Goal: Task Accomplishment & Management: Manage account settings

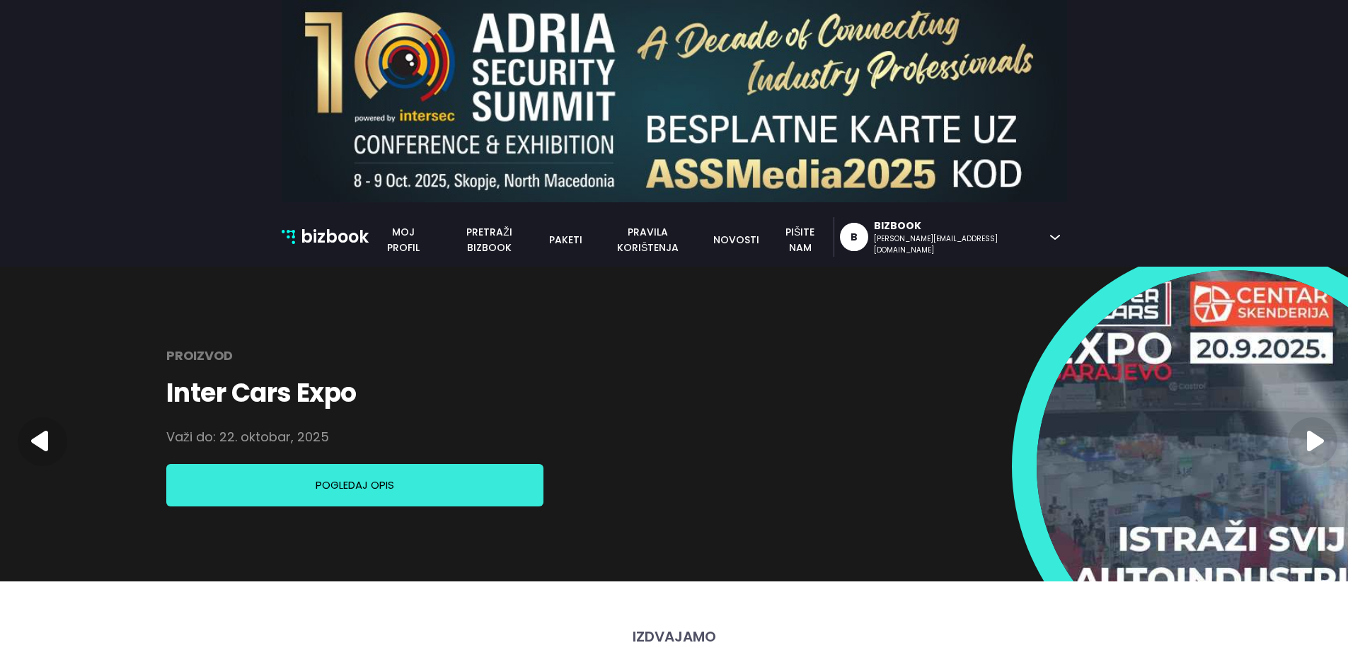
click at [1156, 488] on img at bounding box center [1233, 466] width 393 height 393
click at [1322, 432] on icon at bounding box center [1313, 442] width 50 height 49
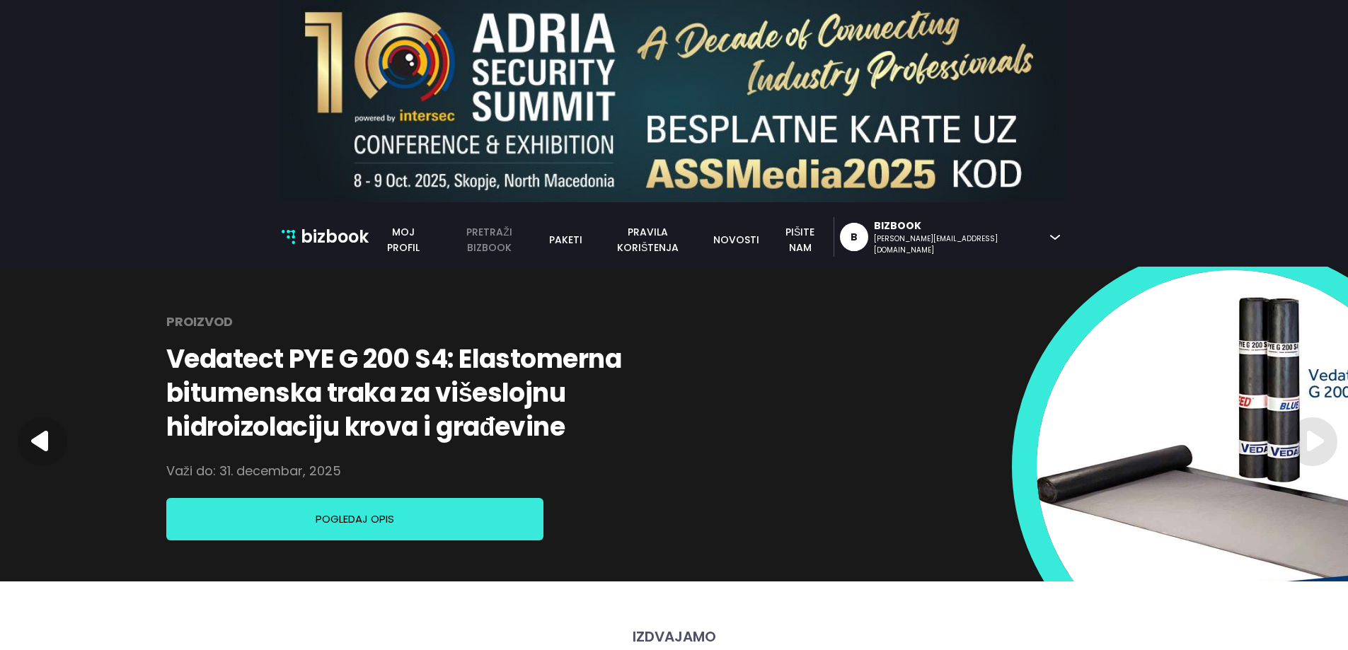
click at [541, 242] on link "pretraži bizbook" at bounding box center [489, 239] width 103 height 31
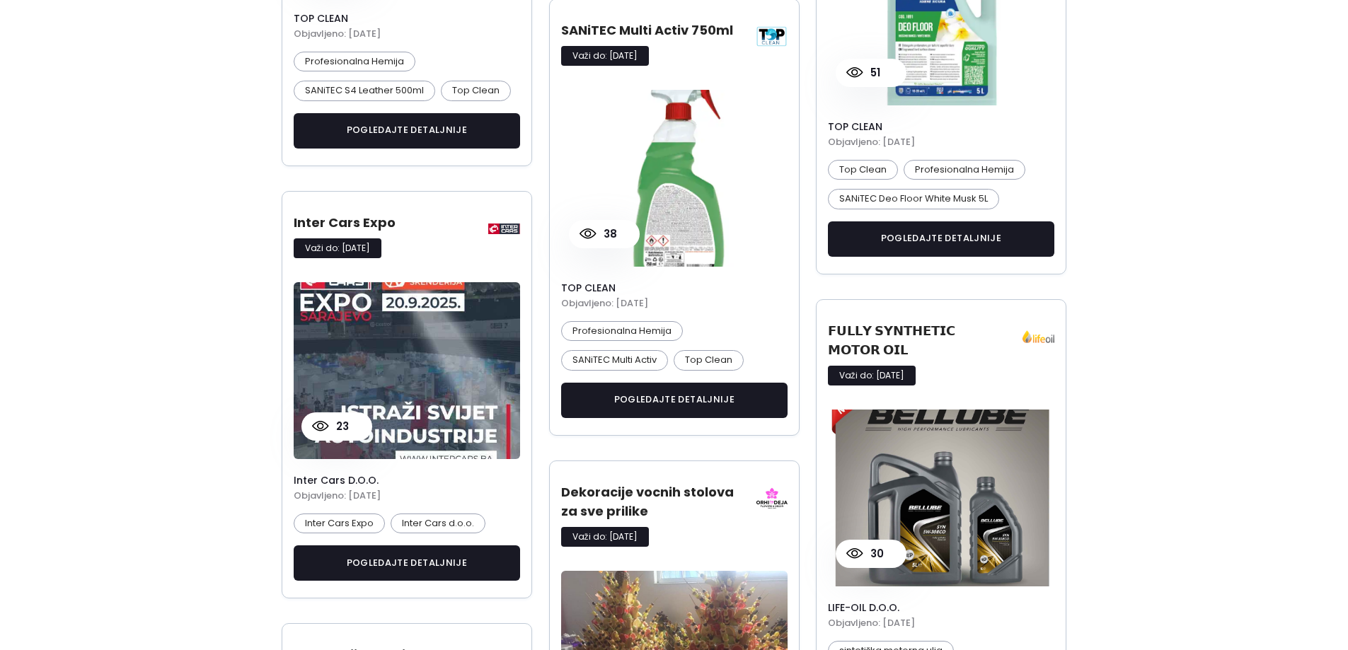
scroll to position [1345, 0]
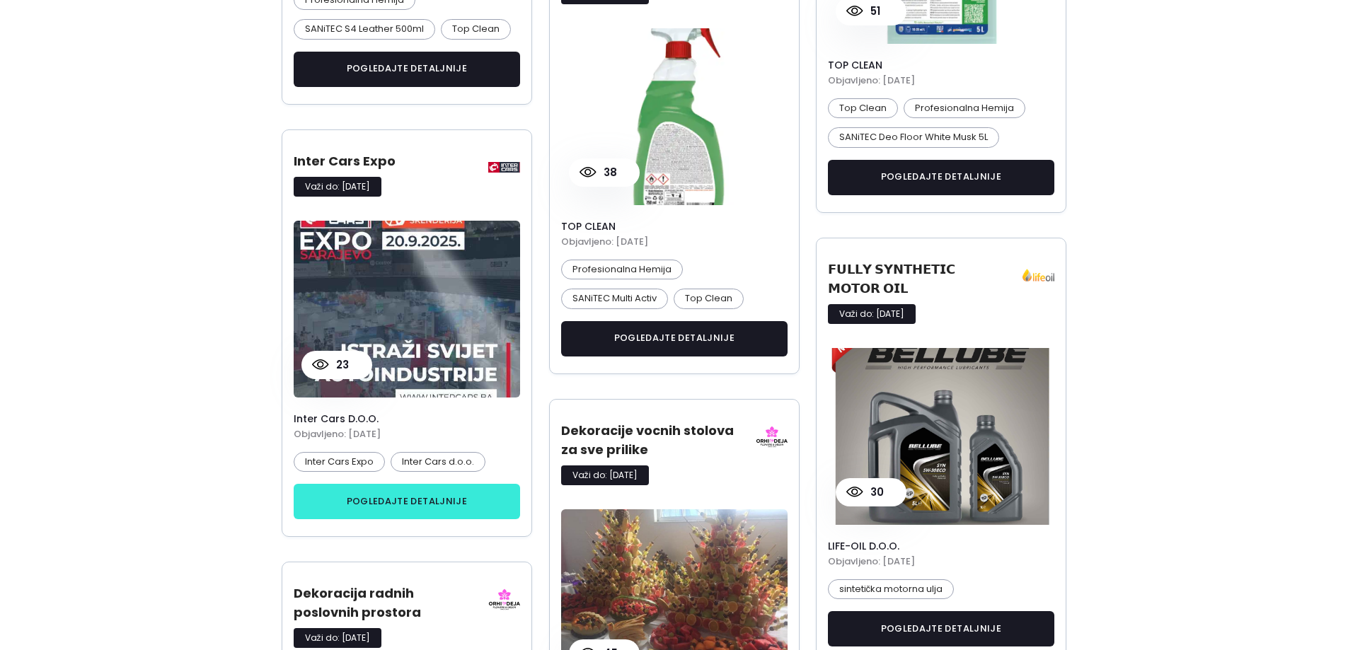
click at [384, 504] on button "pogledajte detaljnije" at bounding box center [407, 501] width 227 height 35
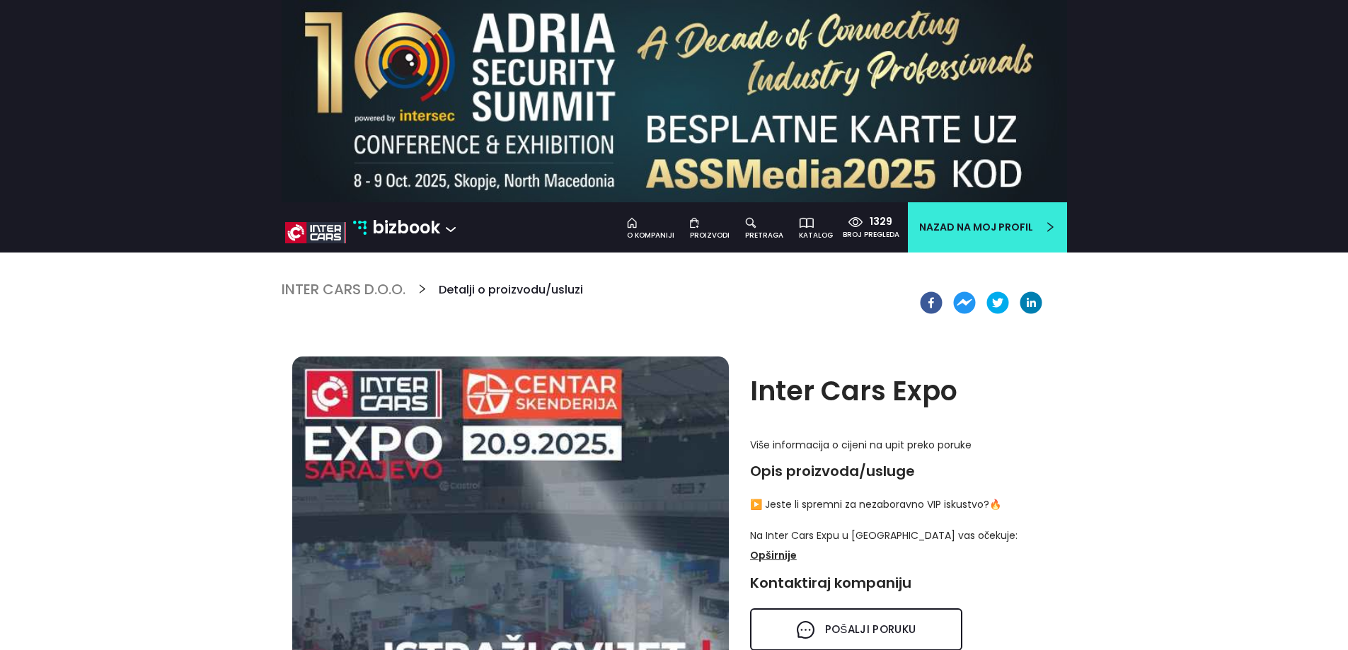
click at [368, 286] on h5 "Inter Cars d.o.o." at bounding box center [344, 289] width 124 height 17
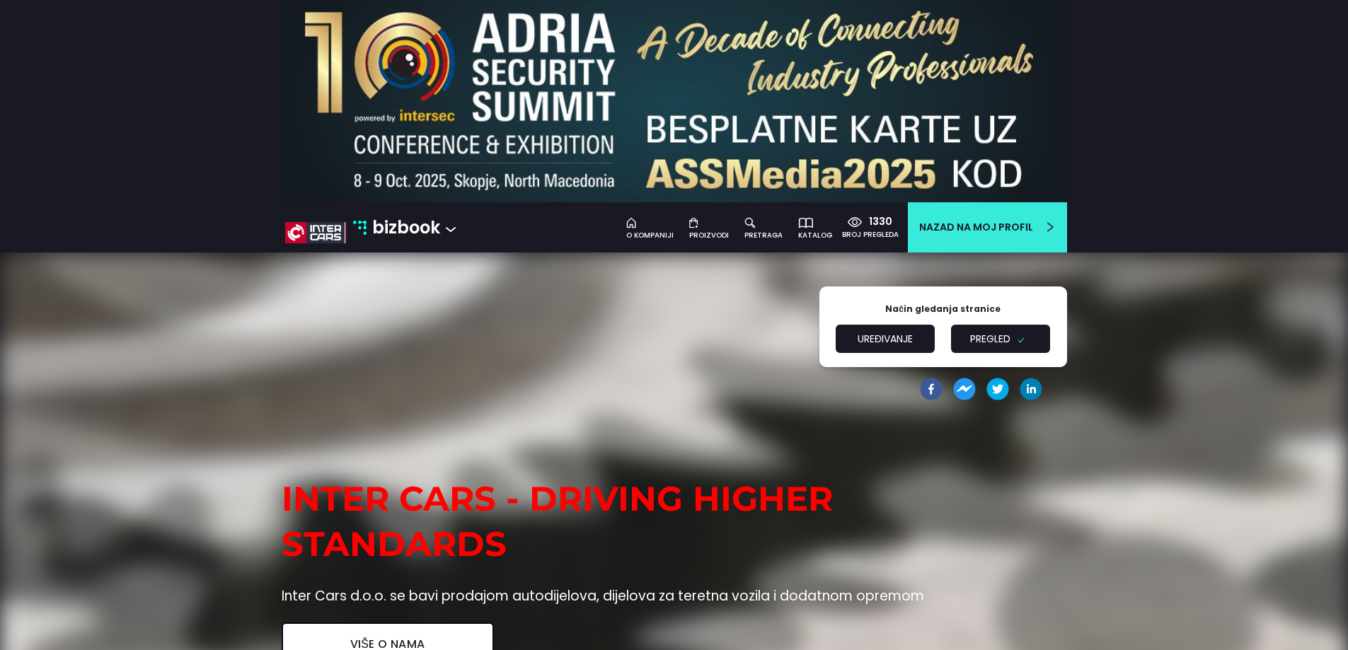
click at [897, 337] on button "Uređivanje" at bounding box center [885, 339] width 99 height 28
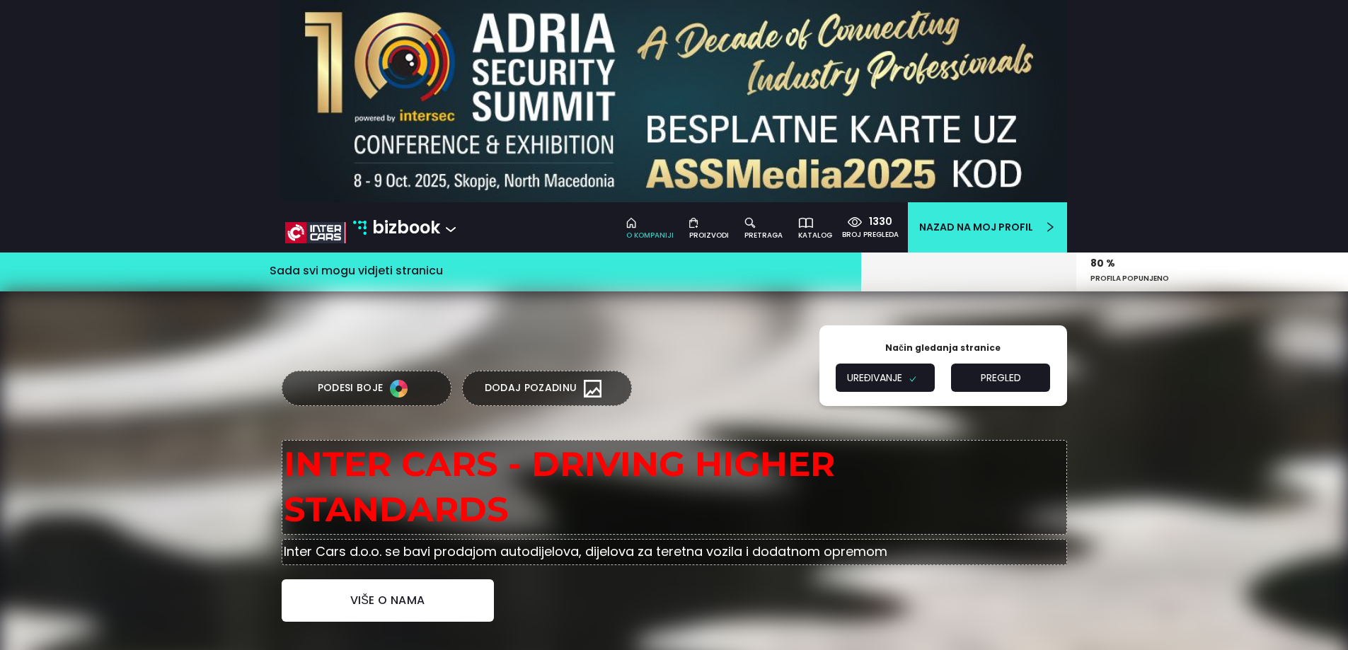
type textarea "INTER CARS - DRIVING HIGHER STANDARDS"
type input "Inter Cars d.o.o. se bavi prodajom autodijelova, dijelova za teretna vozila i d…"
type input "Inter Cars d.o.o."
type textarea "Inter Cars d.o.o. je jedan od najvećih europskih distributera rezervnih dijelov…"
type input "DIJELOVI ZA PUTNIČKA VOZILA"
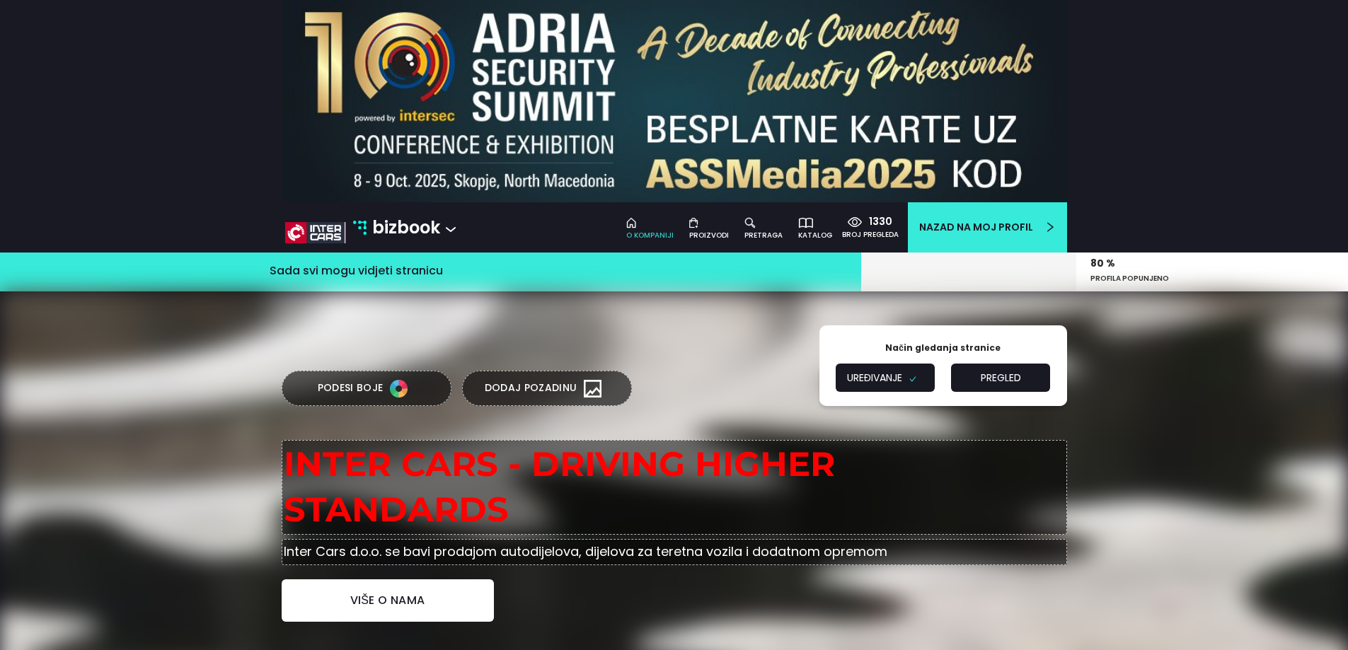
type textarea "Bez obzira da li ste veliki servis i profesionalno se bavite popravkom i održav…"
type input "DIJELOVI ZA MOTORE"
type textarea "Inter Cars BiH u svojoj ponudi ima širok asortiman dijelova i dodatne opreme za…"
type input "DIJELOVI ZA TERETNA VOZILA"
type textarea "Inter Cars BiH u svojoj ponudi ima širok asortiman dijelova za sve vrste teretn…"
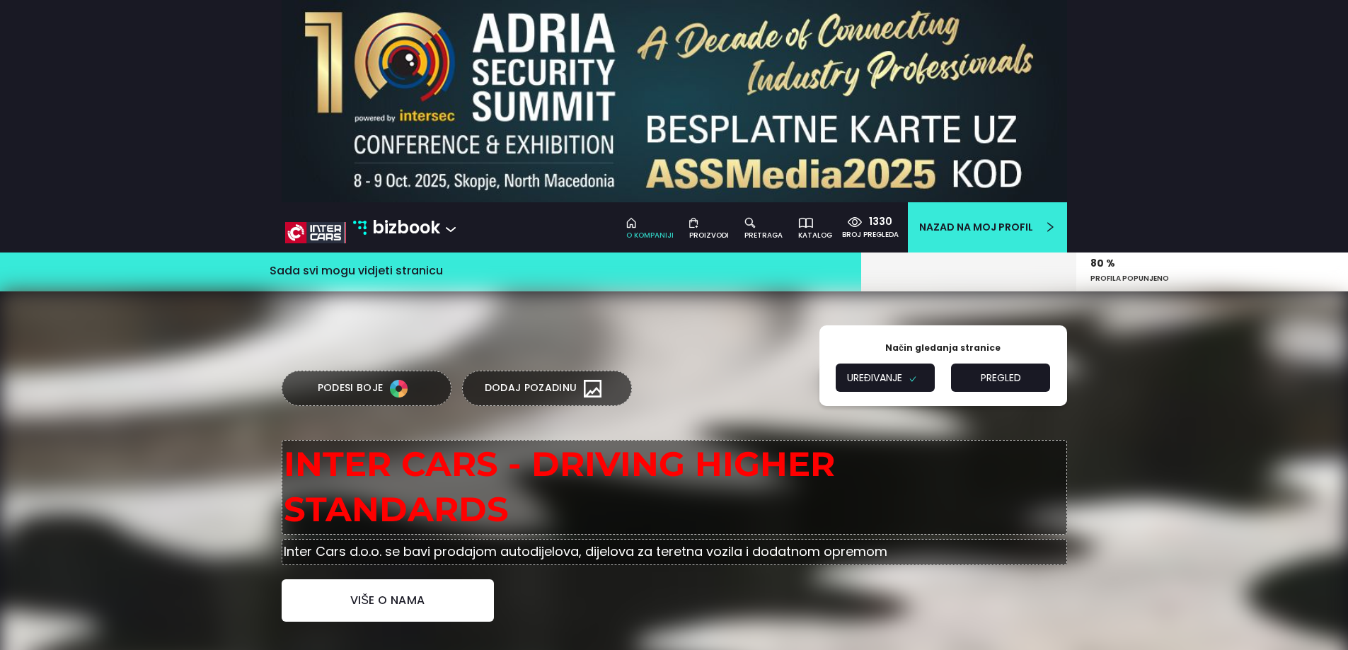
type input "GUME"
type textarea "Inter Cars BiH u svojoj ponudi ima širok asortiman guma za teretna, putnička vo…"
type input "ULJA I MAZIVA"
type textarea "Inter Cars BiH u svojoj ponudi ima širok asortiman ulja i maziva za teretna i p…"
type input "ALATI I SERVISNA OPREMA"
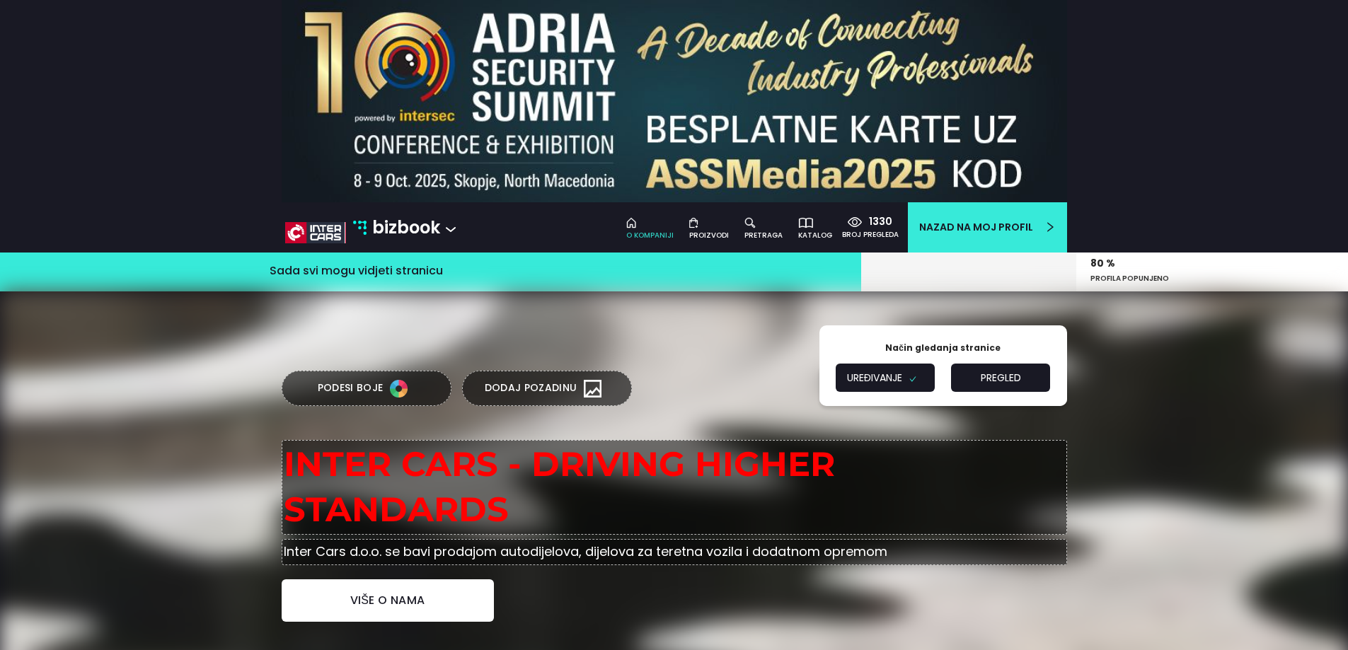
type textarea "Inter Cars d.o.o. nudi širok spektar dijagnostičkih uređaja, ručnog alata i ala…"
type input "Dijelovi za putnička i teretna vozila te dodatna oprema"
type textarea "Inter Cars d.o.o. je podružnica jednog od najvećih europskih distributera rezer…"
type input "Dijelovi za putnička vozila"
type textarea "Bez obzira da li ste veliki servis i profesionalno se bavite popravkom i održav…"
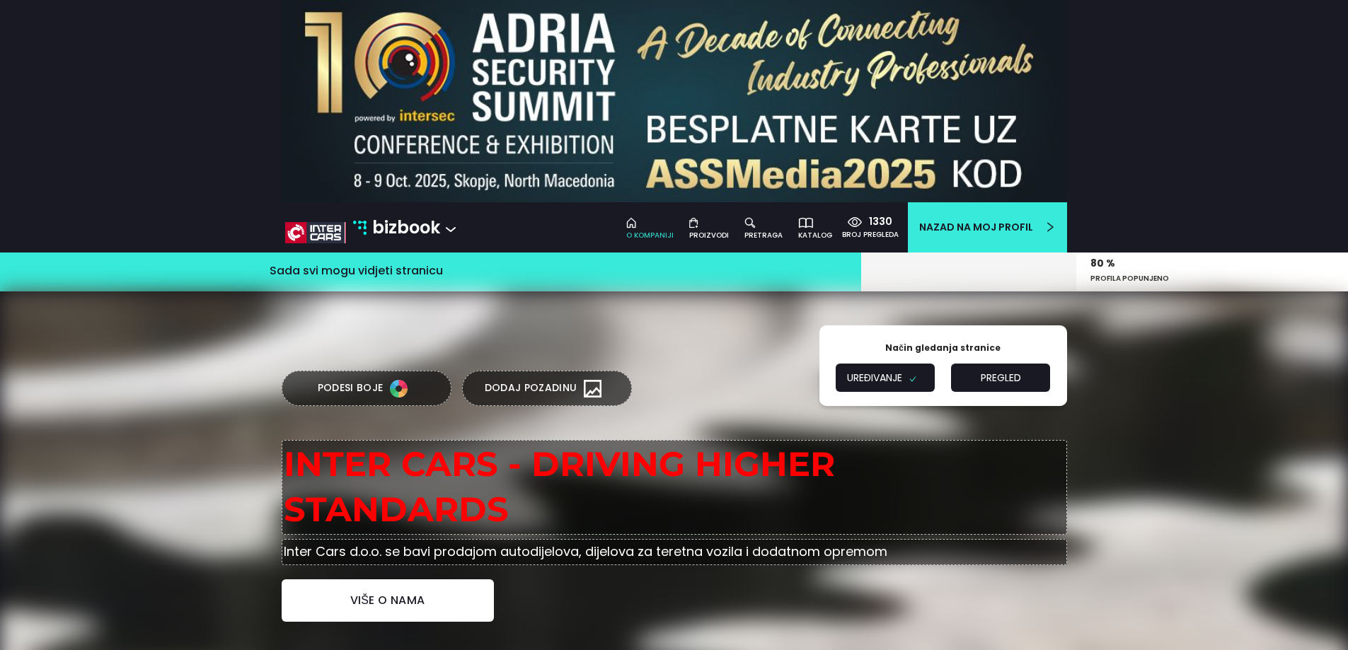
type input "Dijelovi za teretna vozila"
type textarea "Inter Cars BiH u svojoj ponudi ima širok asortiman dijelova za sve vrste teretn…"
type input "Dijelovi za motore"
type textarea "Inter Cars BiH u svojoj ponudi ima širok asortiman dijelova i dodatne opreme za…"
type input "Gdje nas možete pronaći"
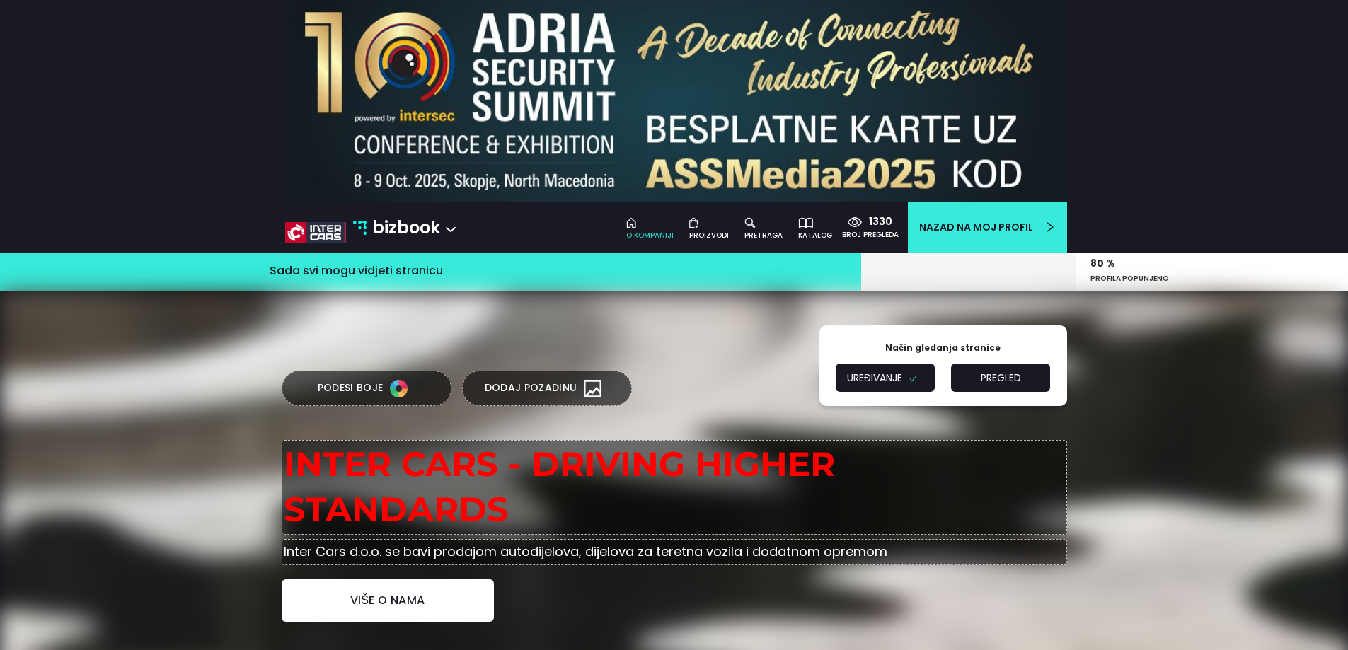
type input "Sarajevo"
type input "Bosna i Hercegovina"
type input "4202311570001"
type input "033/765-005"
type input "info.ba@intercars.eu"
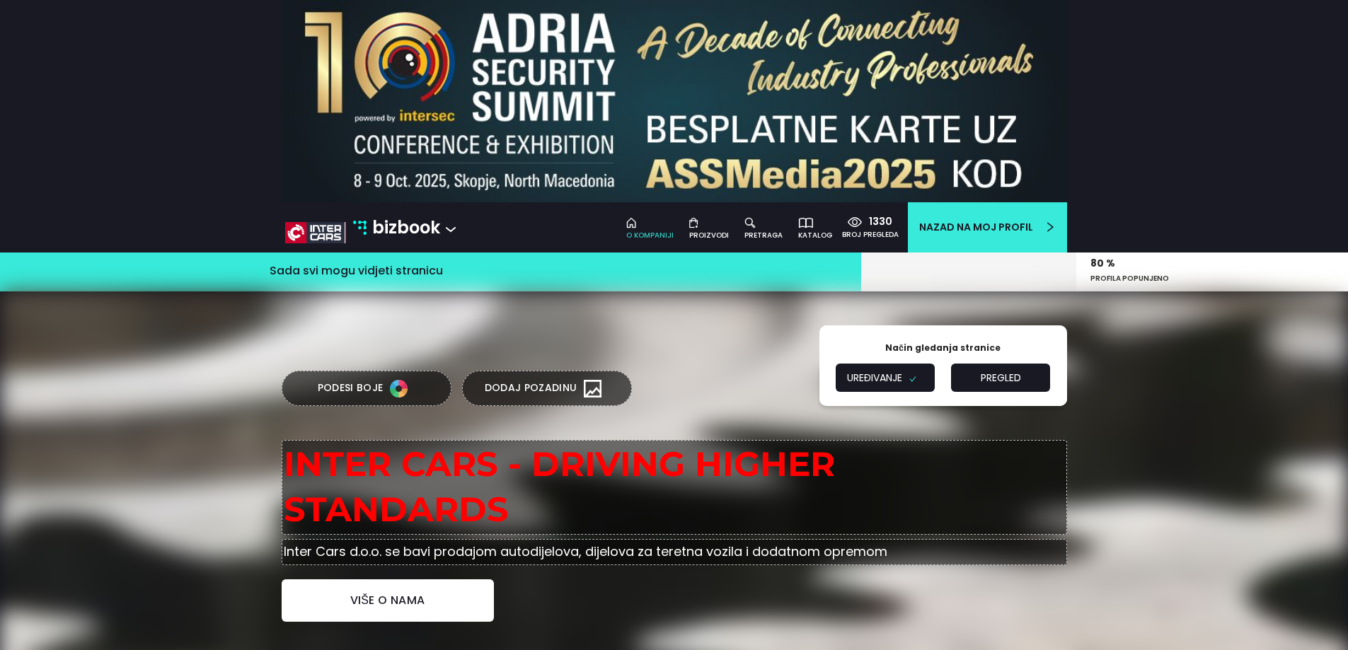
type input "www.intercars.co.ba/"
type input "https://www.facebook.com/InterCarsBiH"
type input "https://www.instagram.com/intercars.bih/"
type input "https://www.linkedin.com/company/16180400/admin/"
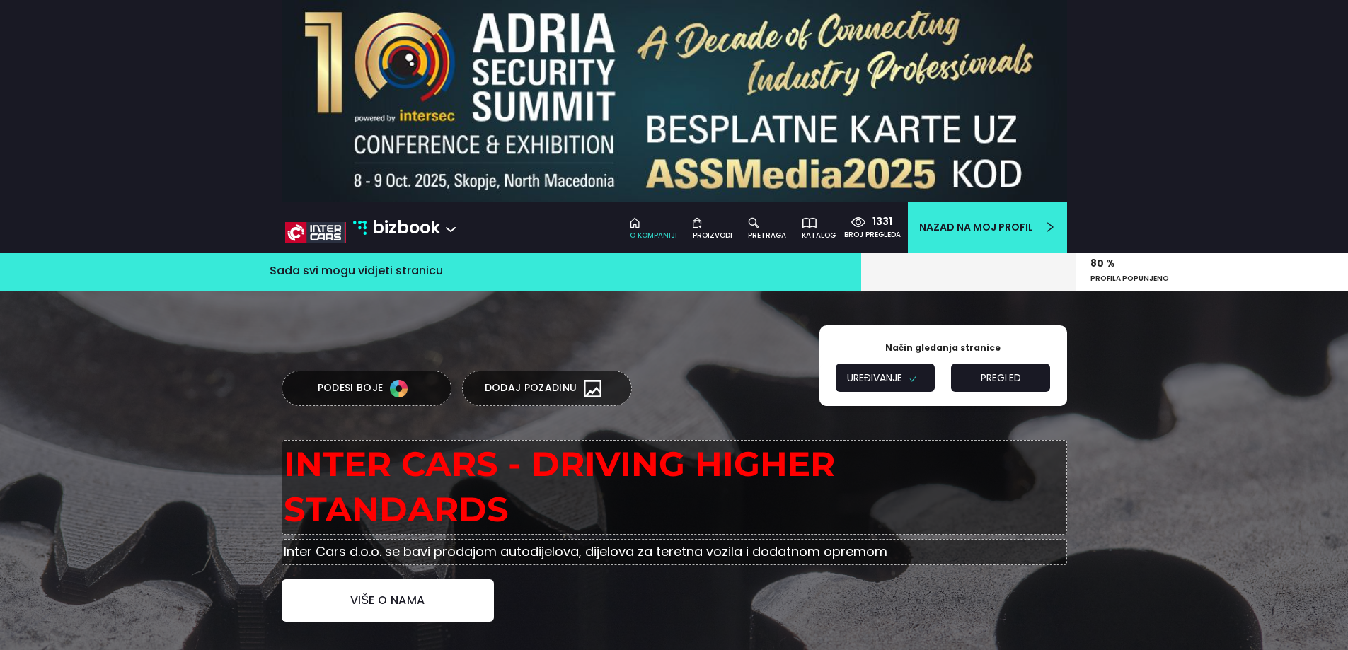
click at [717, 229] on div at bounding box center [713, 222] width 40 height 16
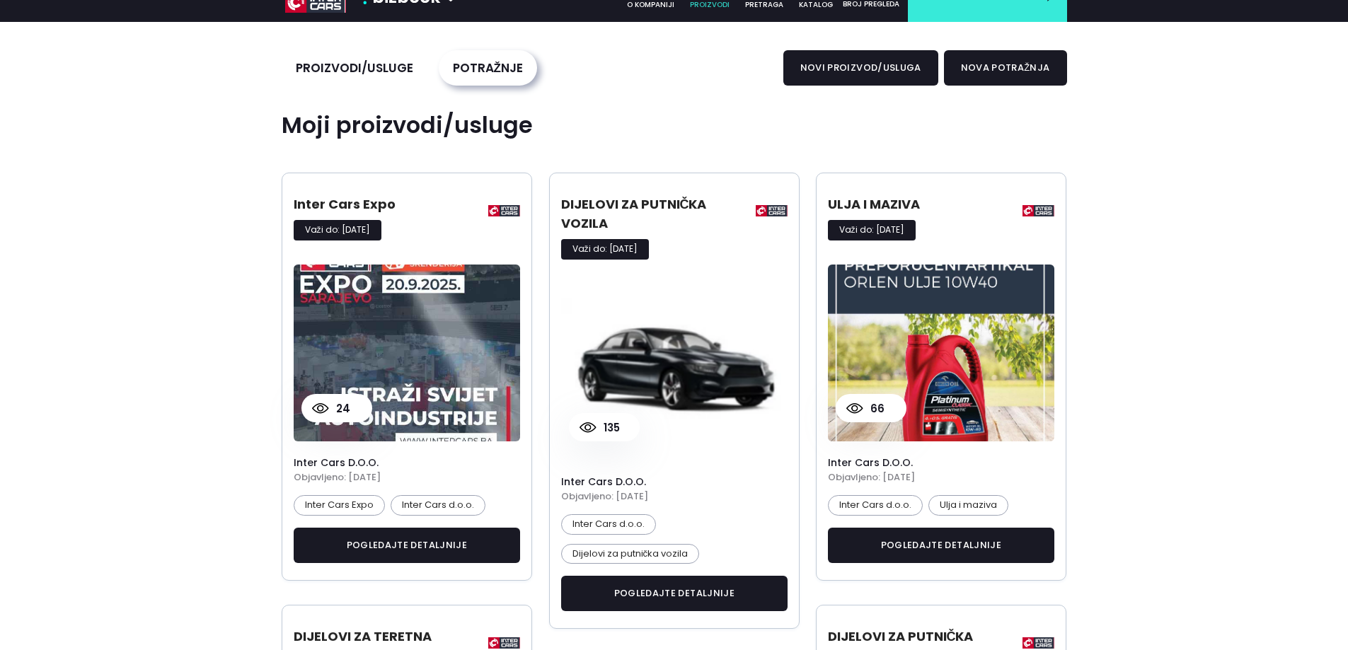
scroll to position [283, 0]
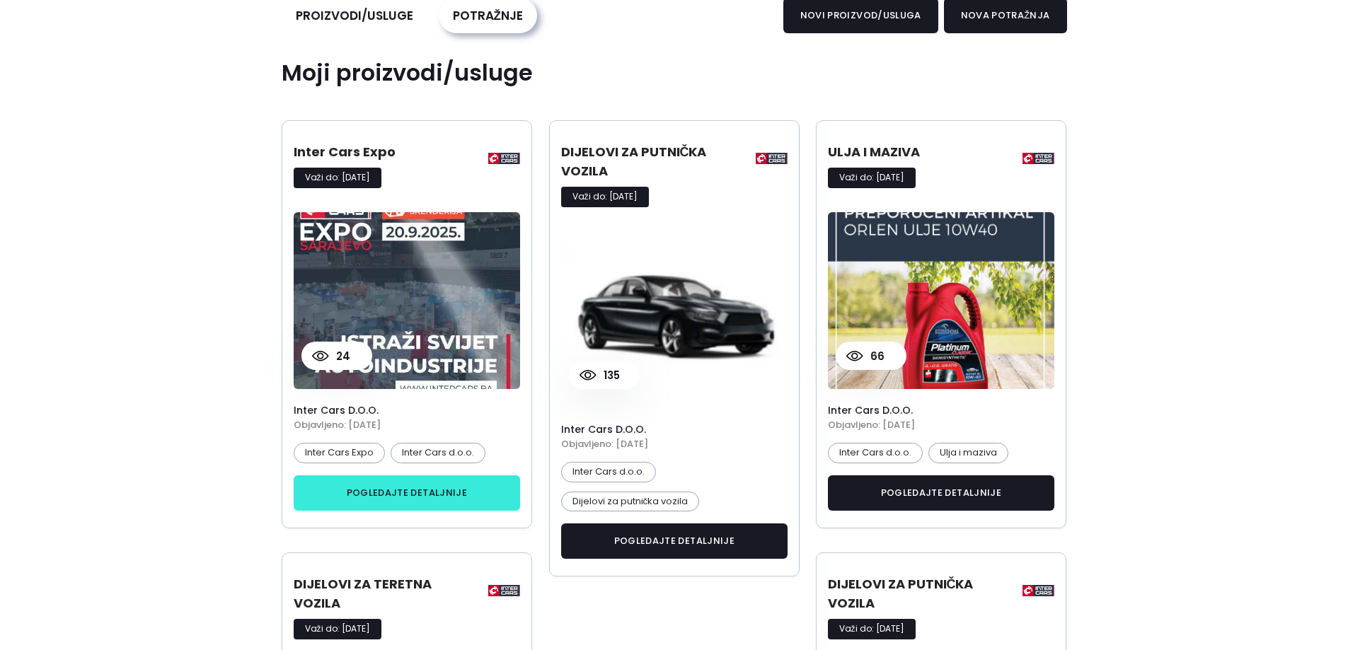
click at [413, 496] on link "pogledajte detaljnije" at bounding box center [407, 493] width 227 height 35
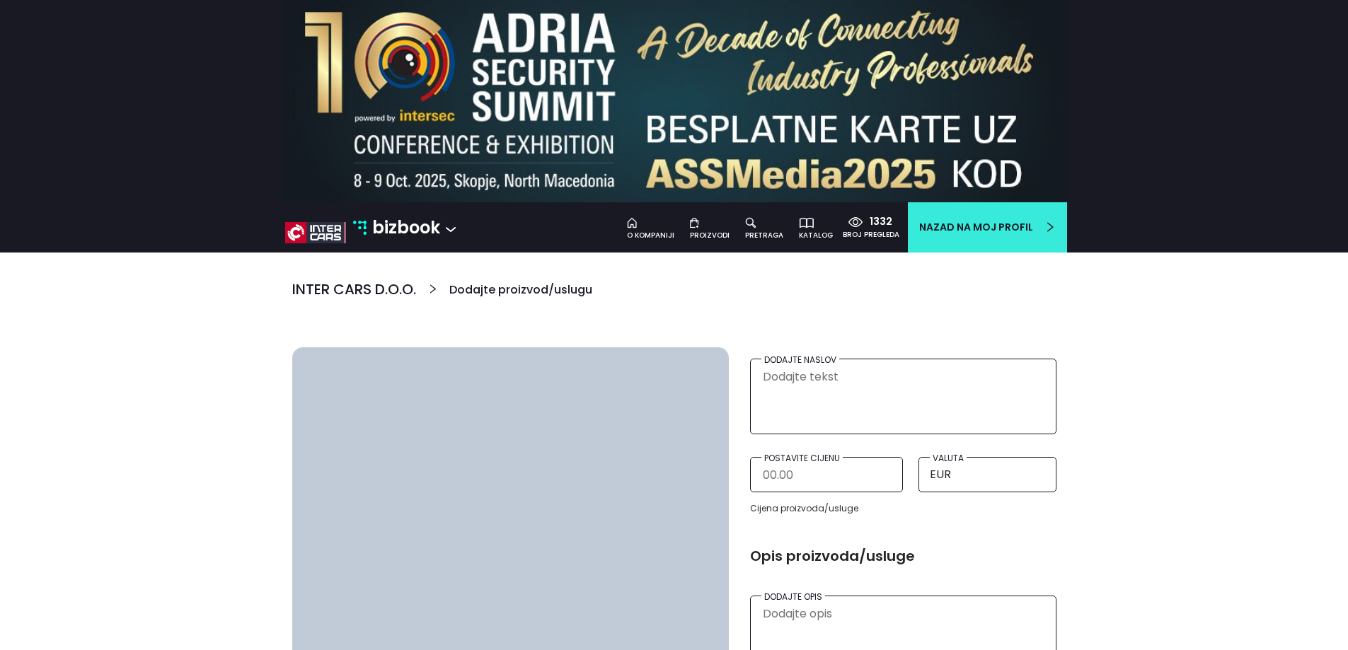
type textarea "Inter Cars Expo"
type textarea "▶️ Jeste li spremni za nezaboravno VIP iskustvo?🔥 Na Inter Cars Expu u Sarajevu…"
type input "22/10/2025"
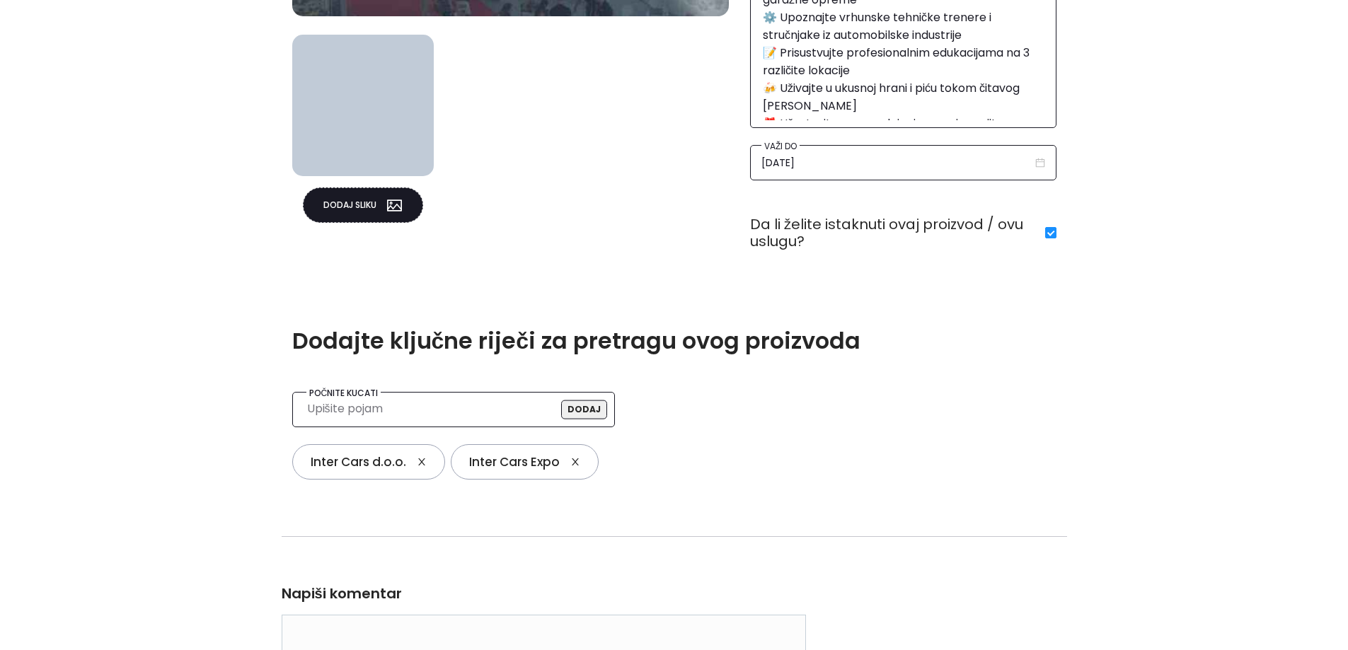
scroll to position [708, 0]
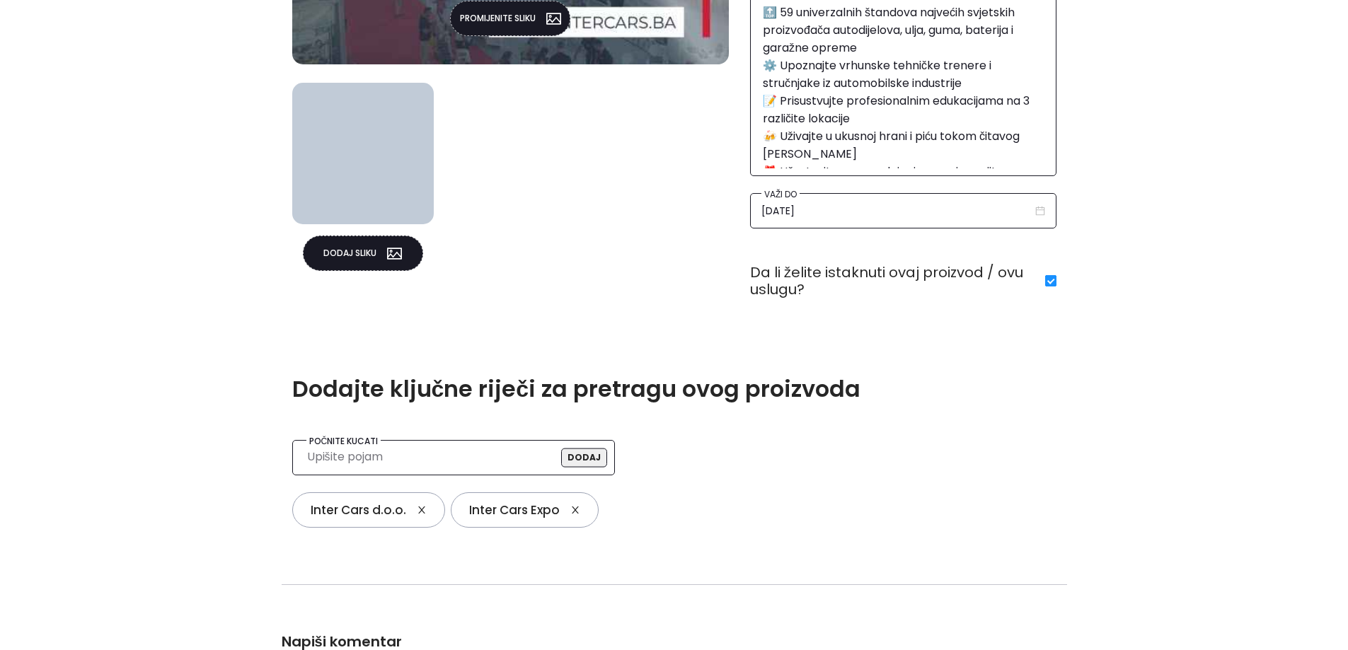
click at [1049, 277] on input "checkbox" at bounding box center [1050, 280] width 11 height 11
checkbox input "false"
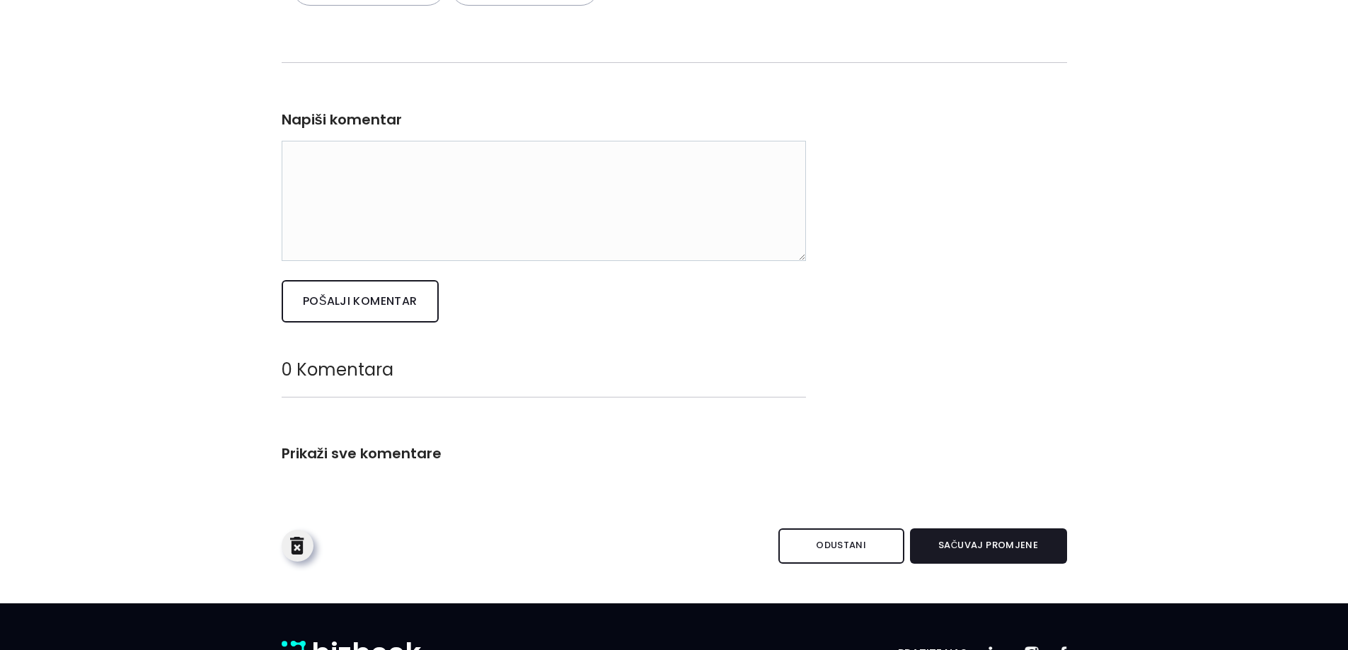
scroll to position [1272, 0]
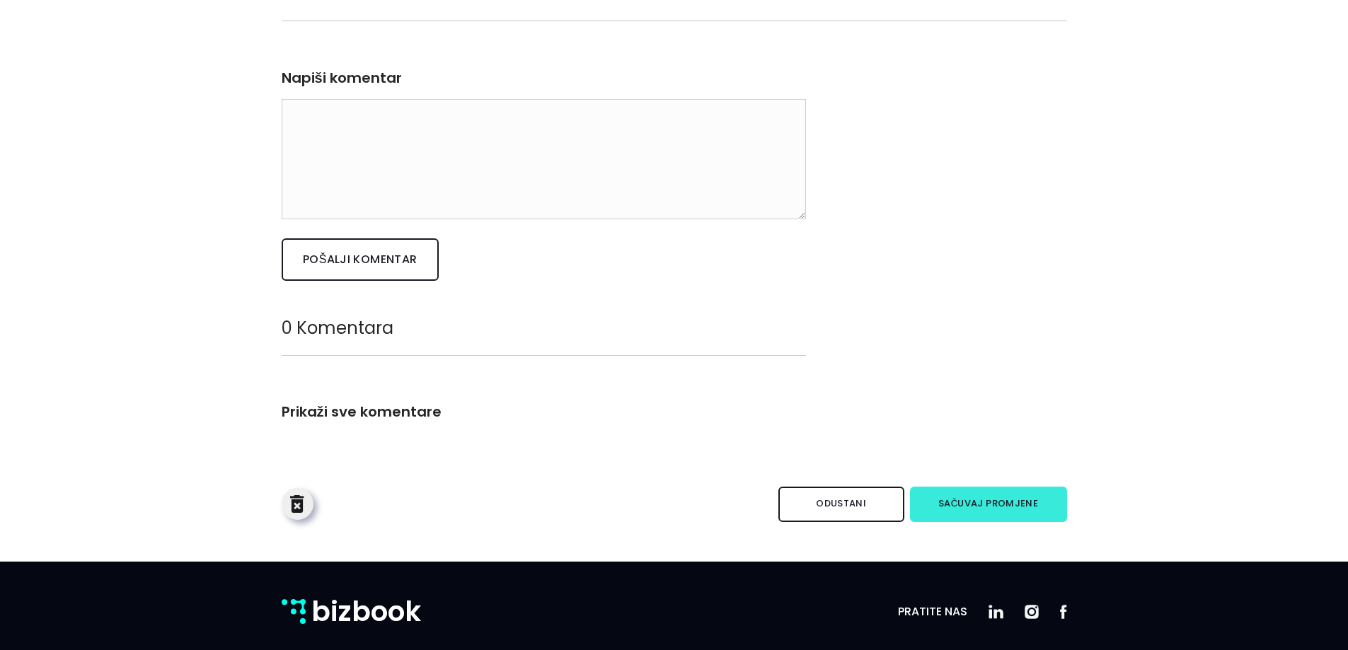
click at [969, 493] on button "Sačuvaj promjene" at bounding box center [988, 504] width 157 height 35
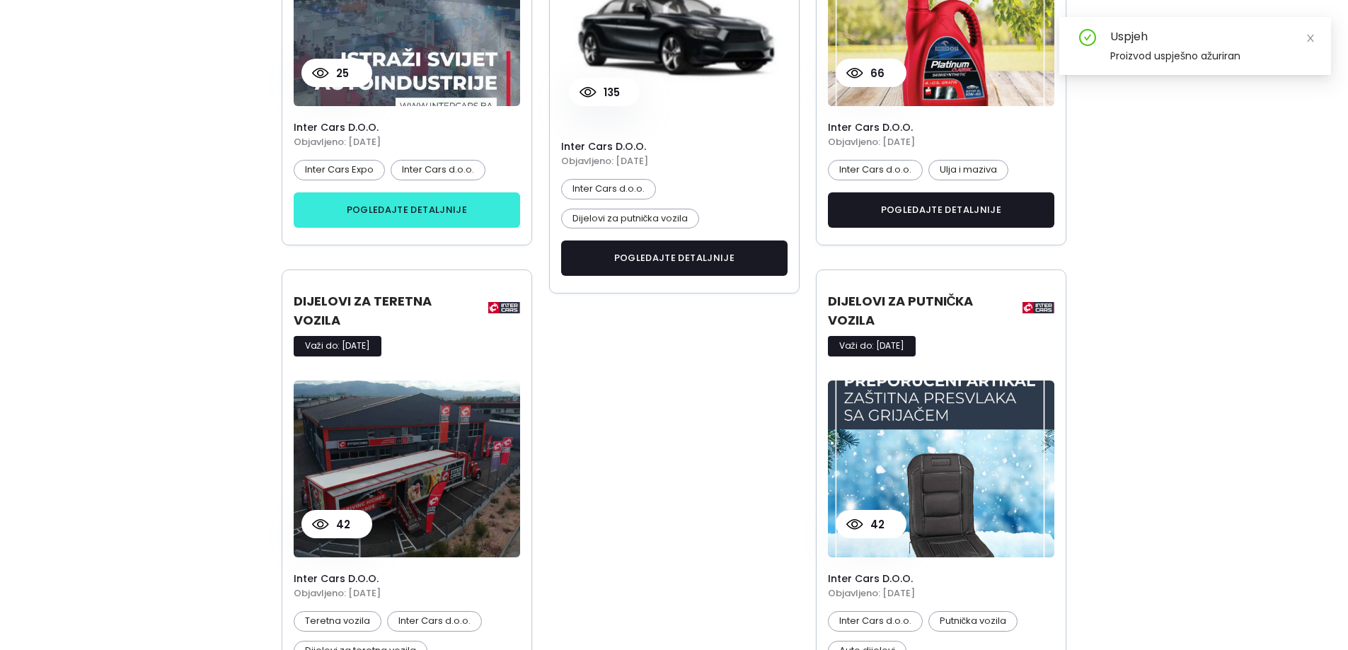
click at [386, 220] on link "pogledajte detaljnije" at bounding box center [407, 209] width 227 height 35
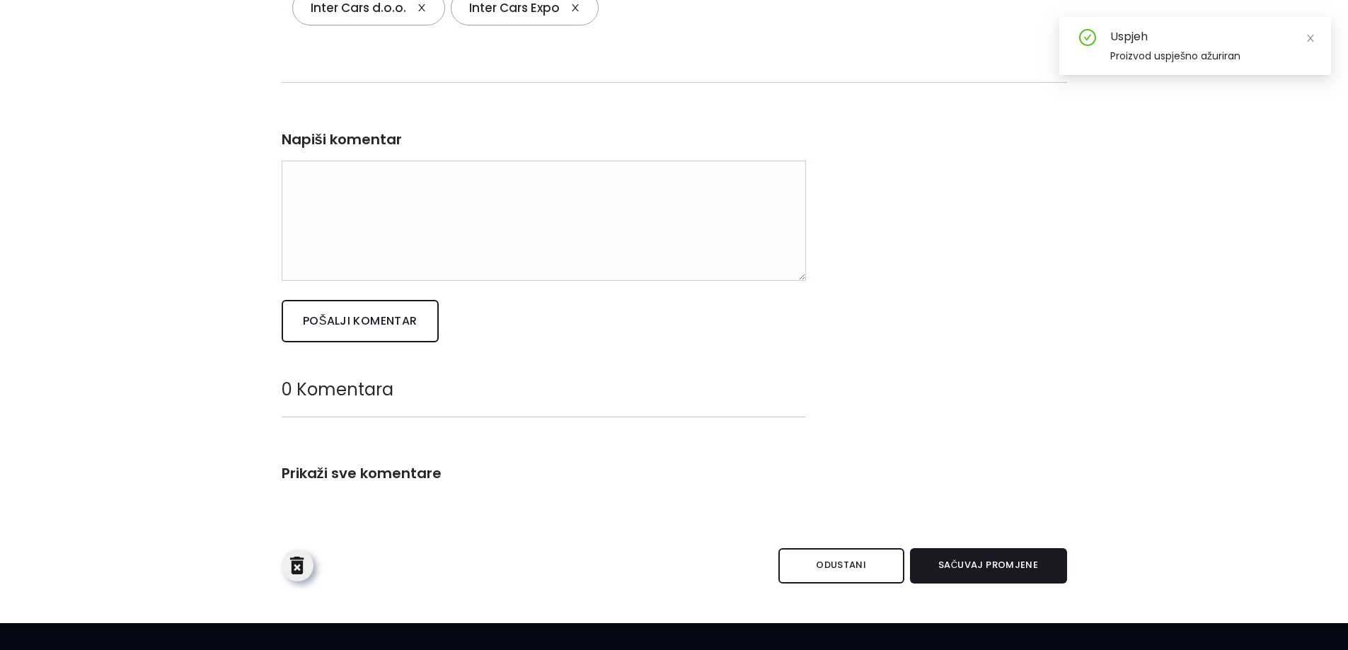
scroll to position [1272, 0]
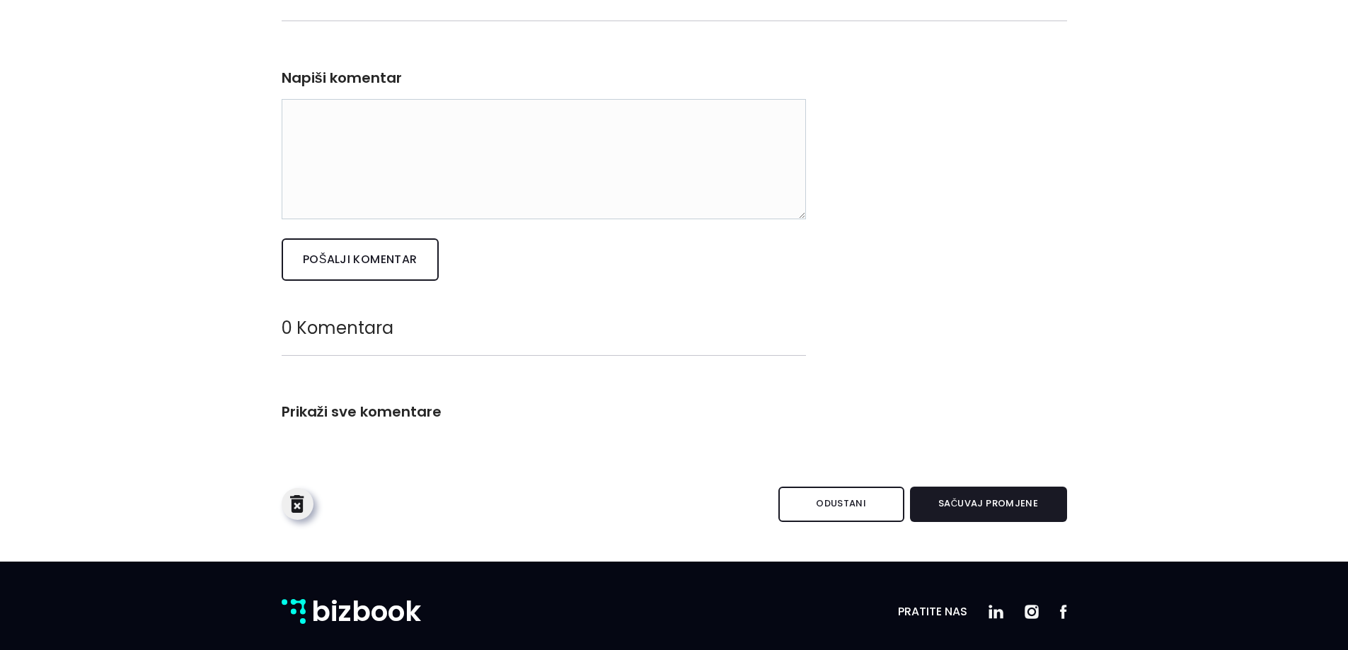
click at [301, 498] on img "button" at bounding box center [298, 504] width 18 height 18
click at [355, 458] on span "Da" at bounding box center [356, 459] width 13 height 16
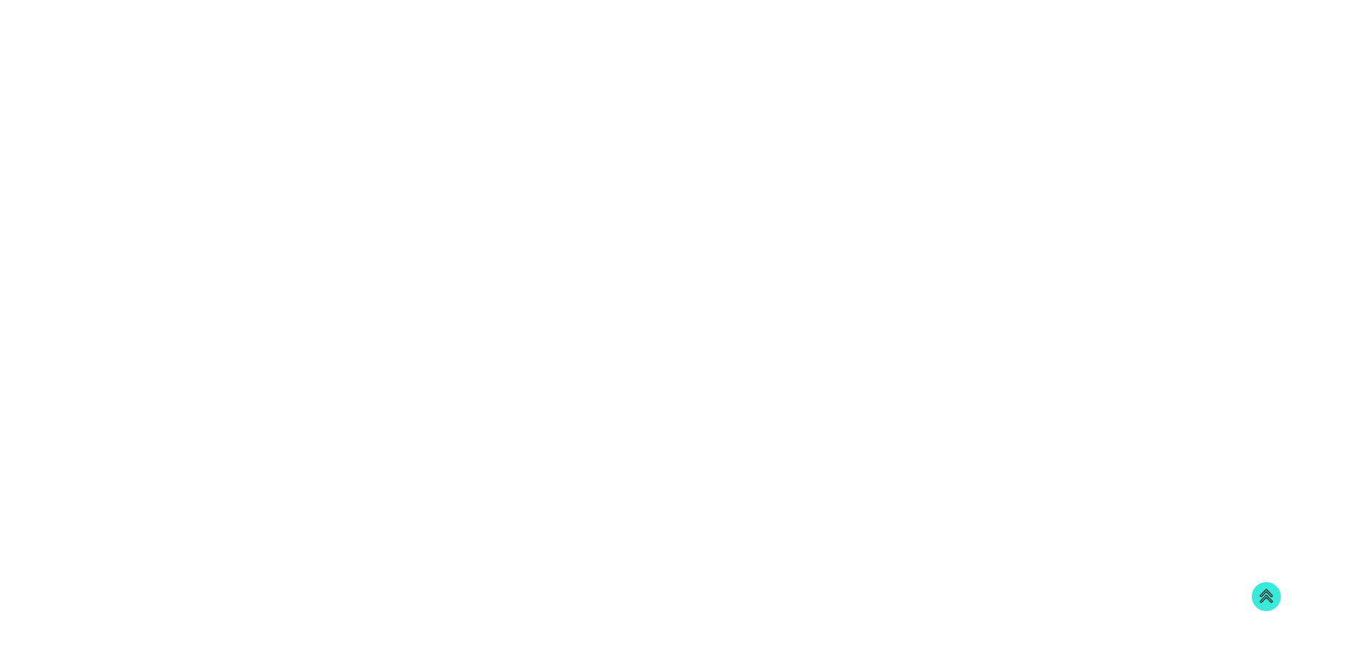
scroll to position [213, 807]
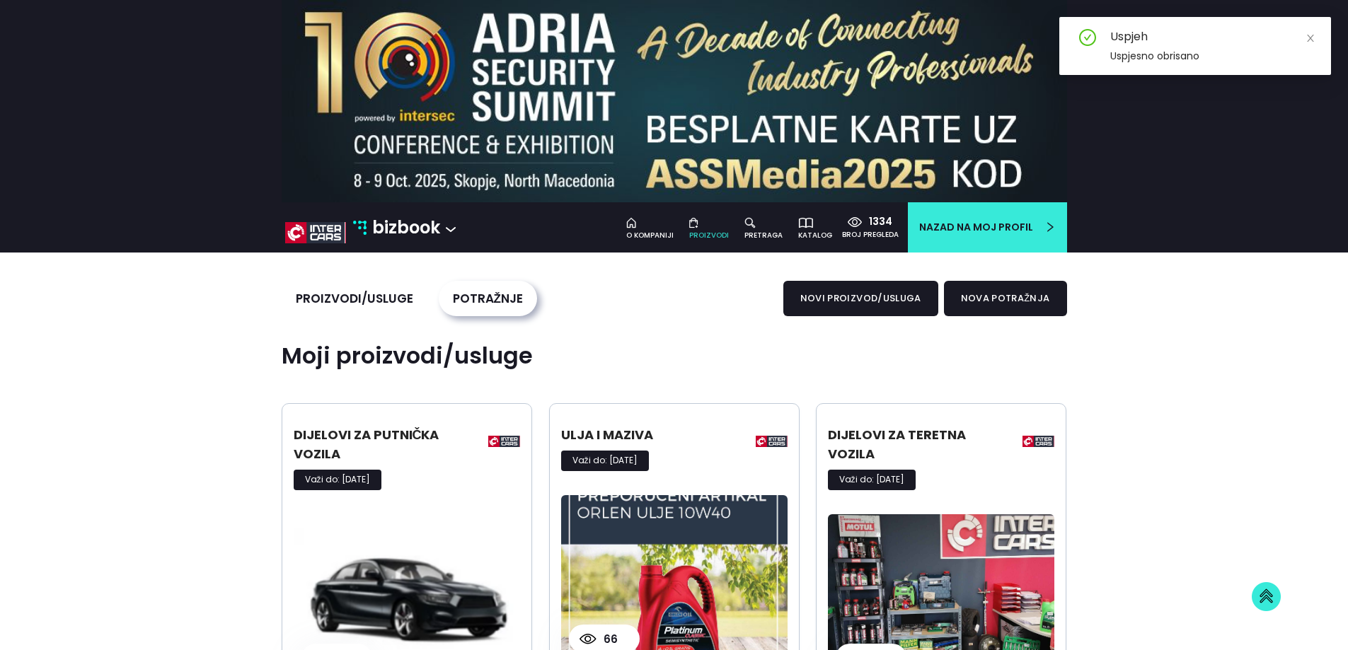
click at [391, 233] on p "bizbook" at bounding box center [406, 227] width 68 height 27
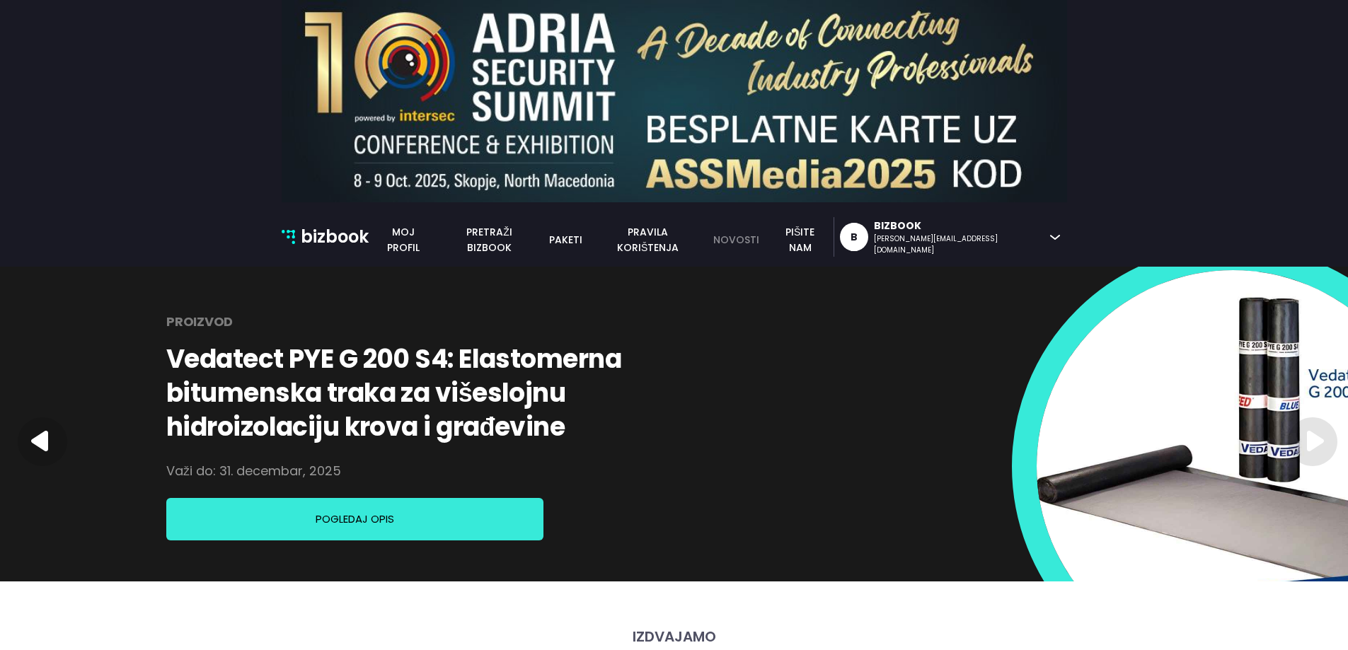
click at [767, 240] on link "novosti" at bounding box center [736, 240] width 62 height 16
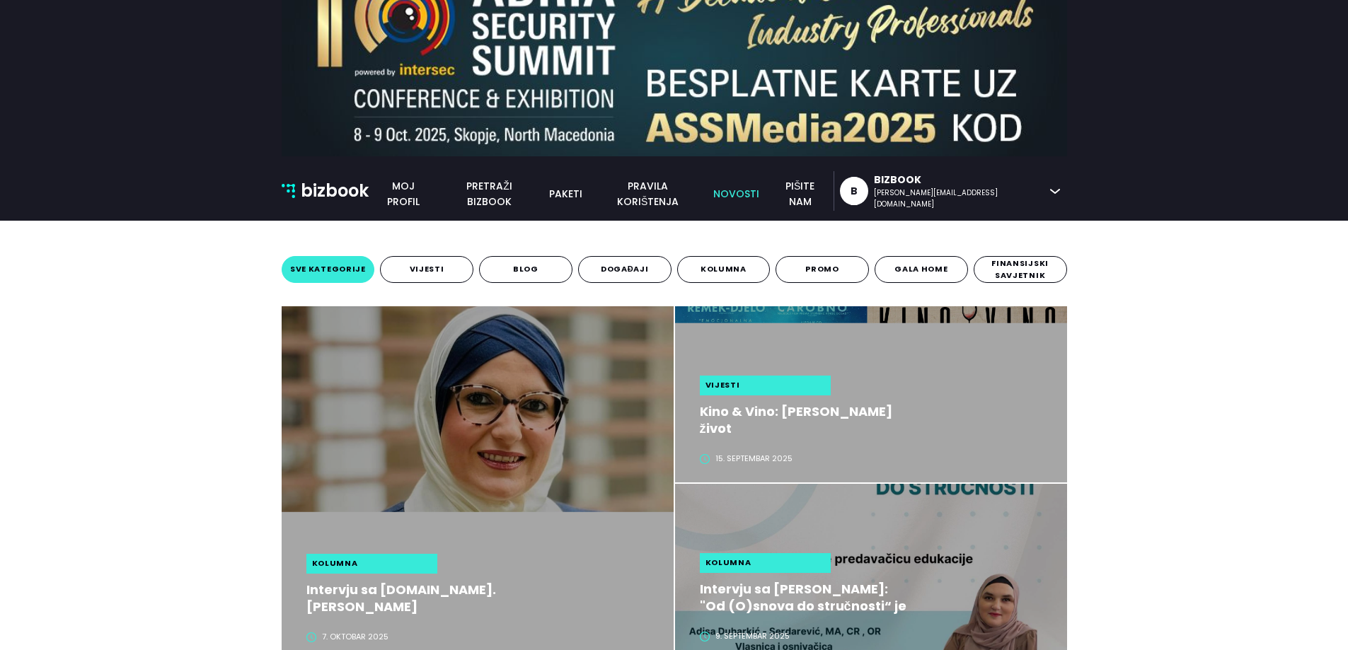
scroll to position [71, 0]
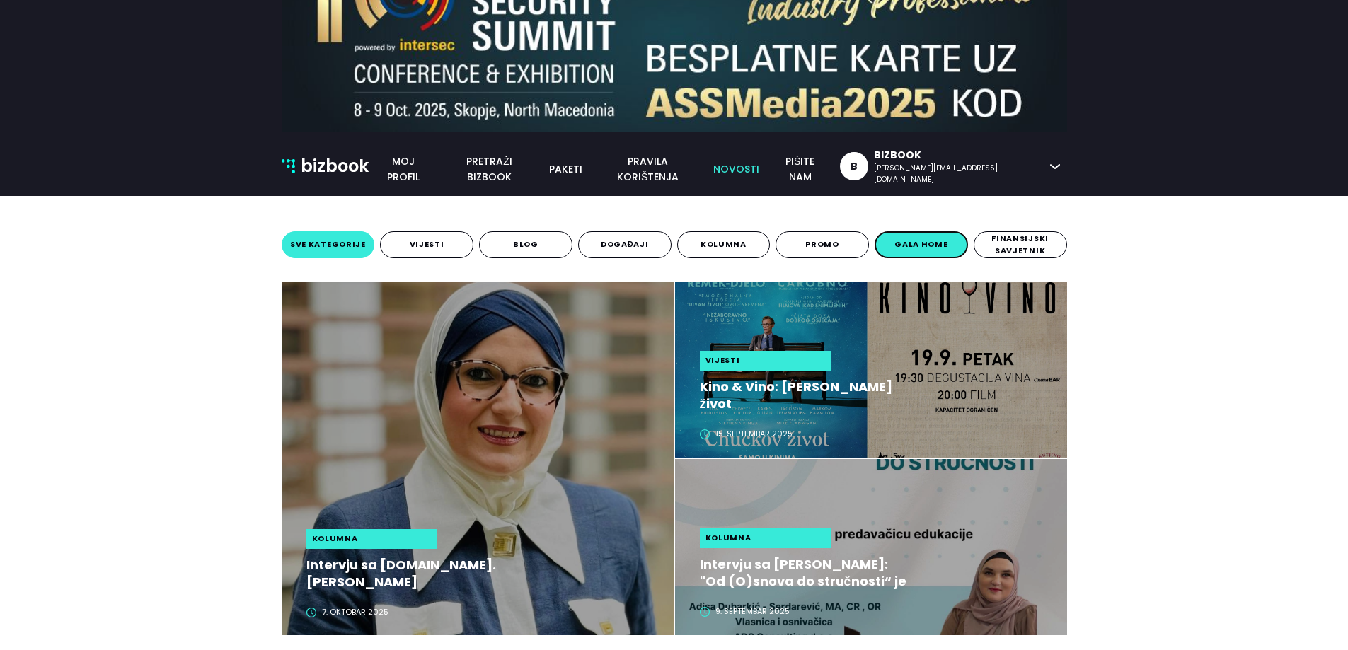
click at [892, 244] on button "gala home" at bounding box center [921, 244] width 93 height 27
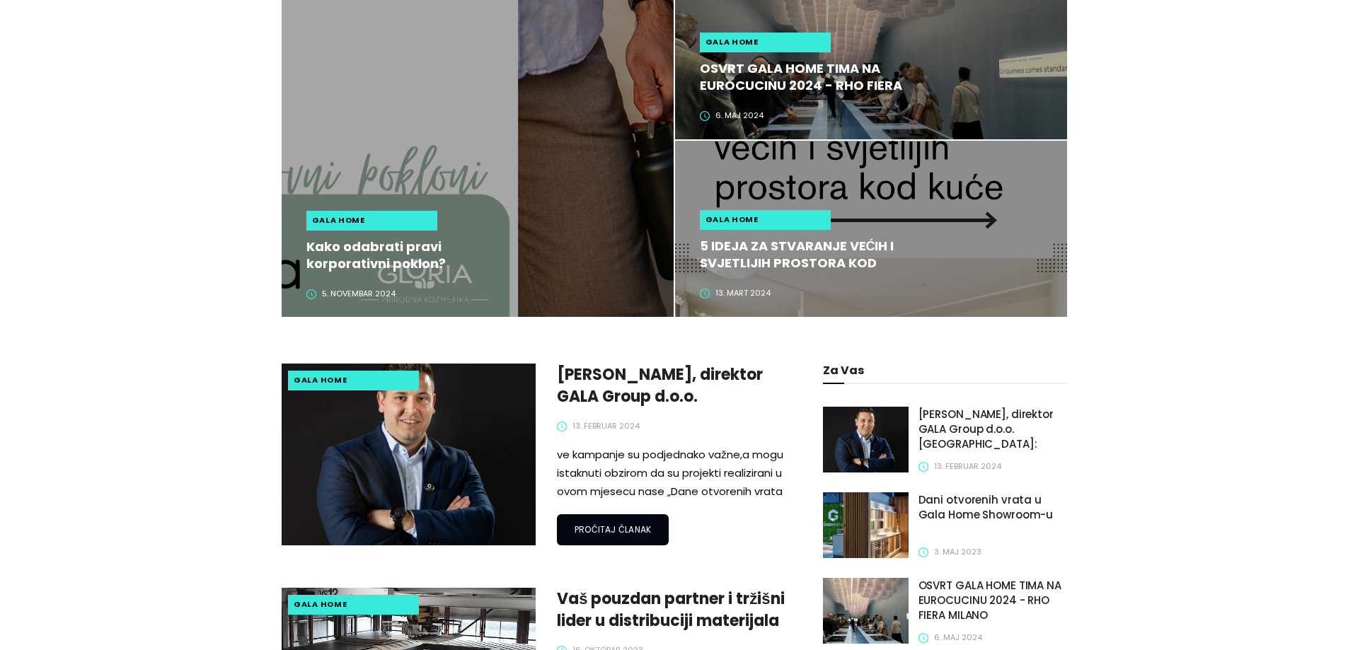
scroll to position [354, 0]
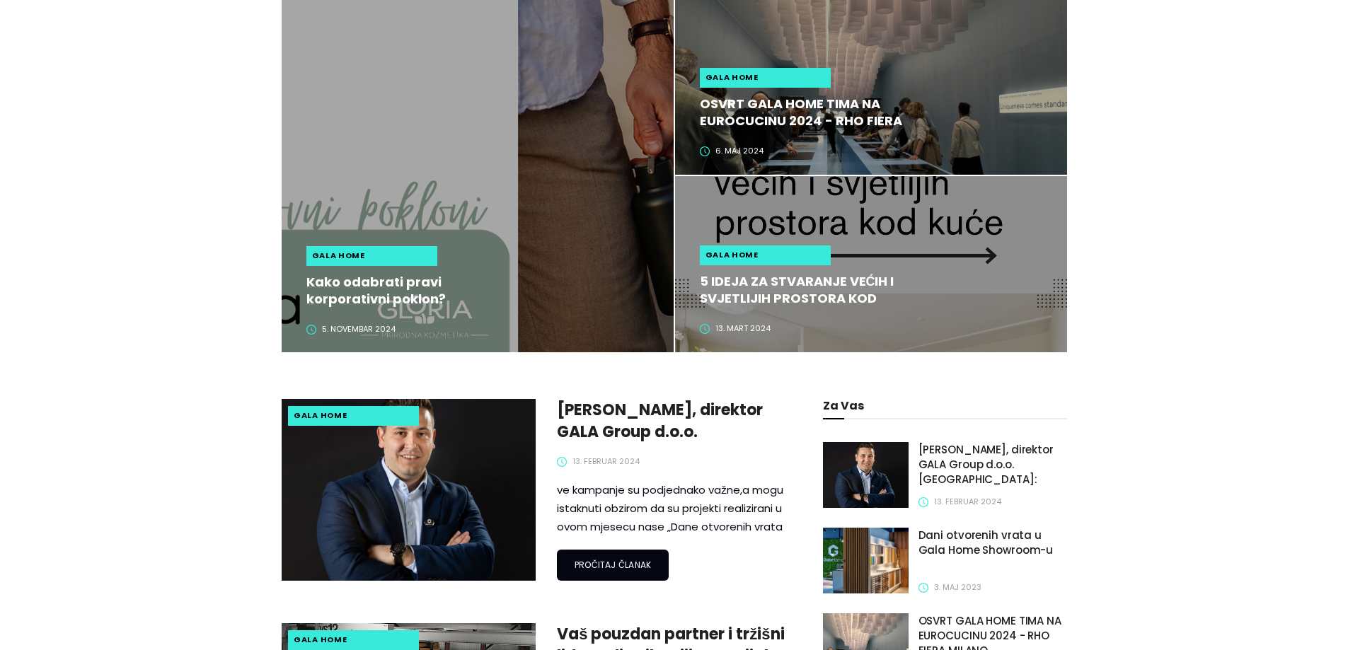
click at [119, 237] on div "sve kategorije vijesti blog događaji kolumna promo gala home finansijski savjet…" at bounding box center [674, 539] width 1348 height 1182
